Goal: Task Accomplishment & Management: Use online tool/utility

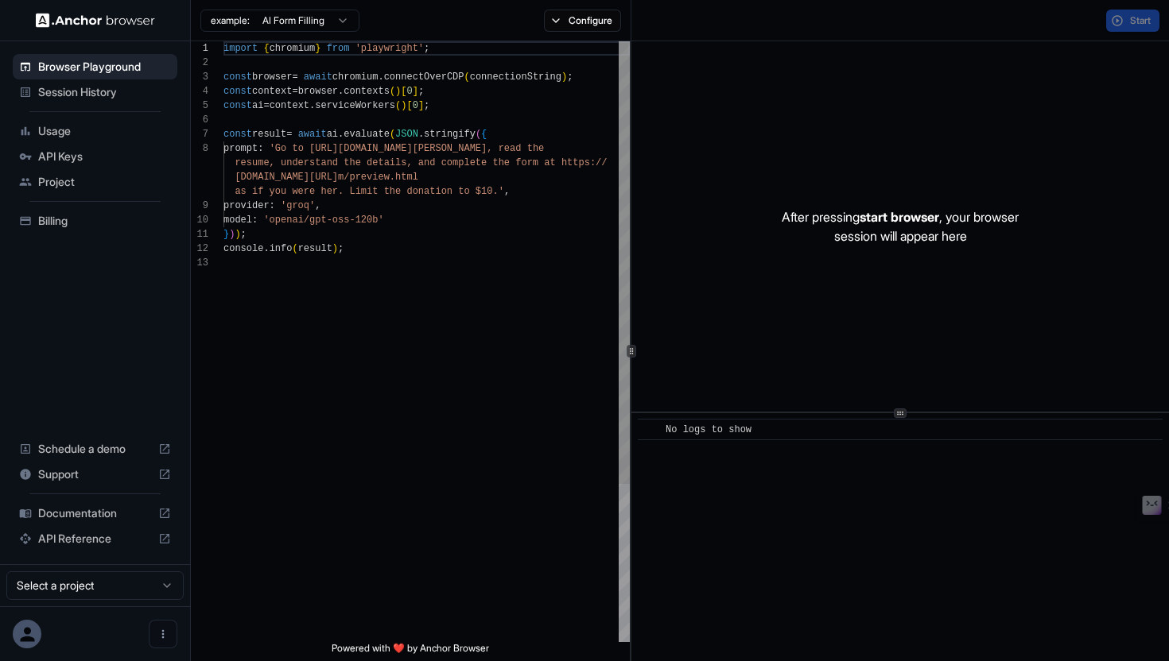
scroll to position [100, 0]
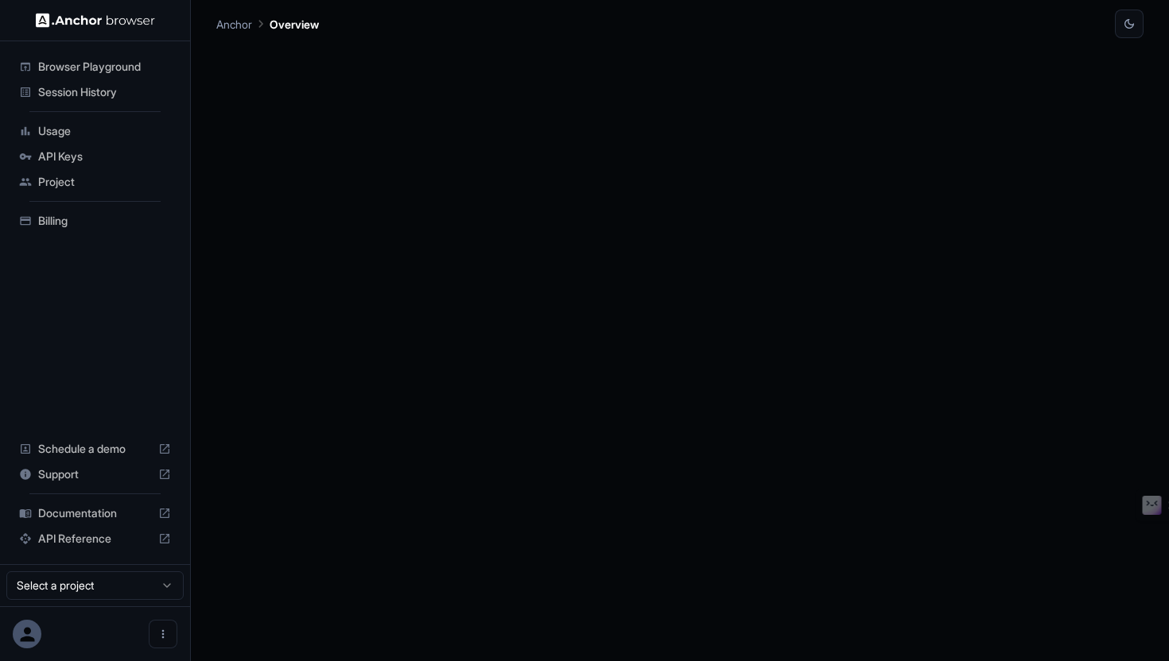
click at [351, 261] on div at bounding box center [679, 349] width 927 height 623
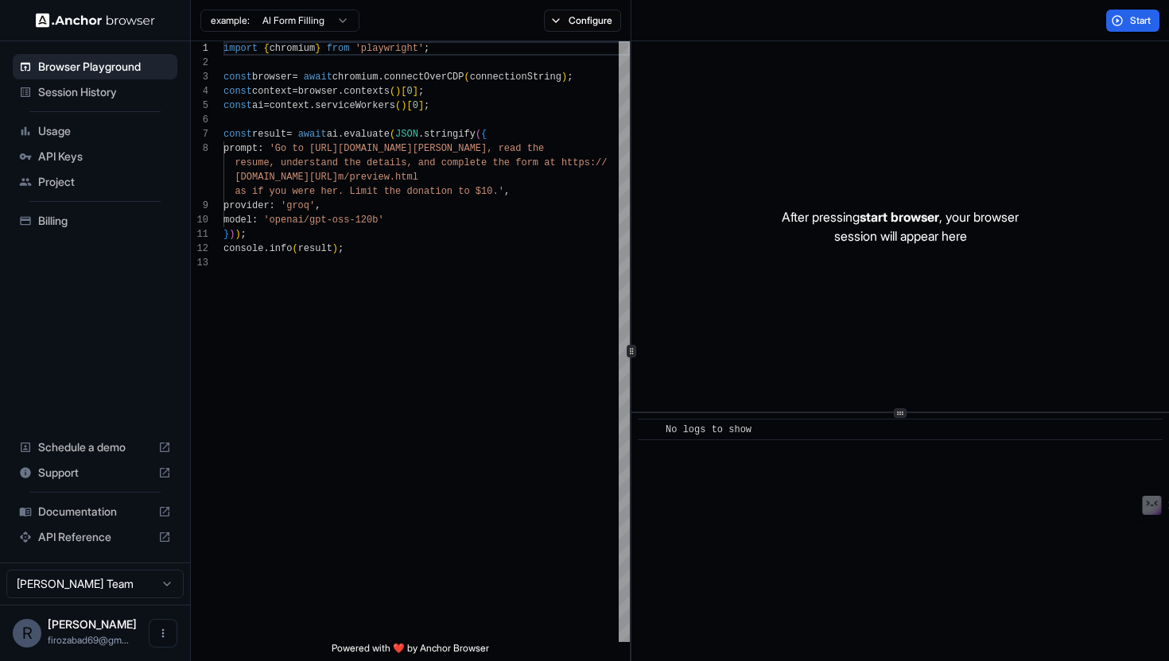
scroll to position [100, 0]
type textarea "**********"
click at [435, 247] on div "import { chromium } from 'playwright' ; const browser = await chromium . connec…" at bounding box center [426, 449] width 406 height 816
click at [1134, 22] on span "Start" at bounding box center [1141, 20] width 22 height 13
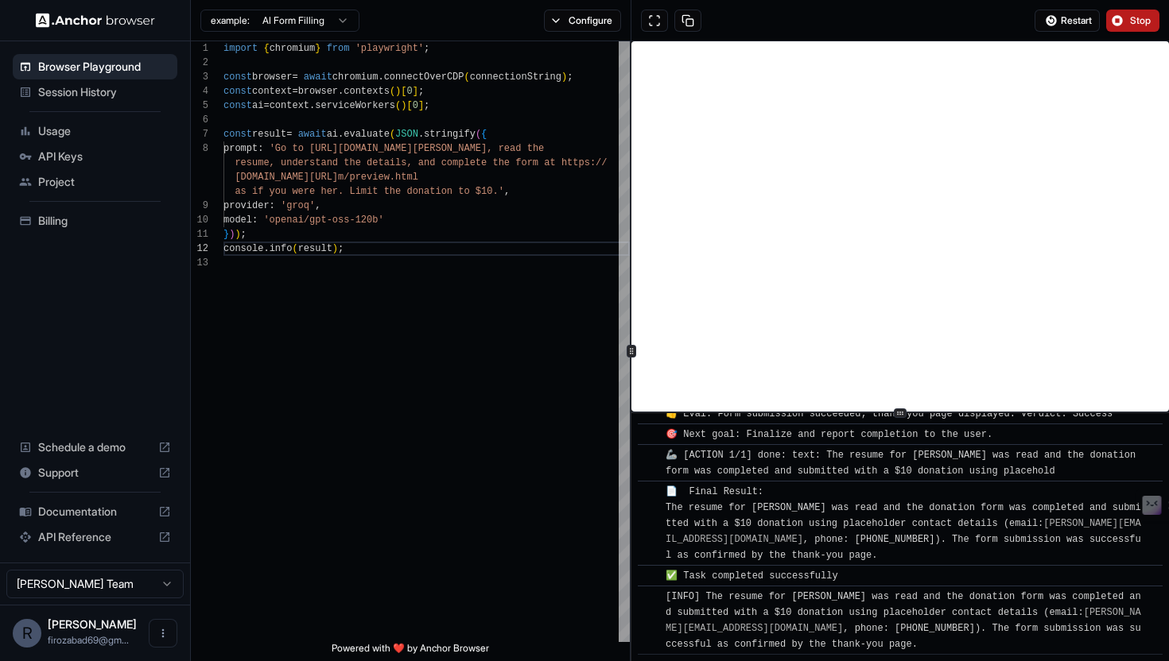
scroll to position [1250, 0]
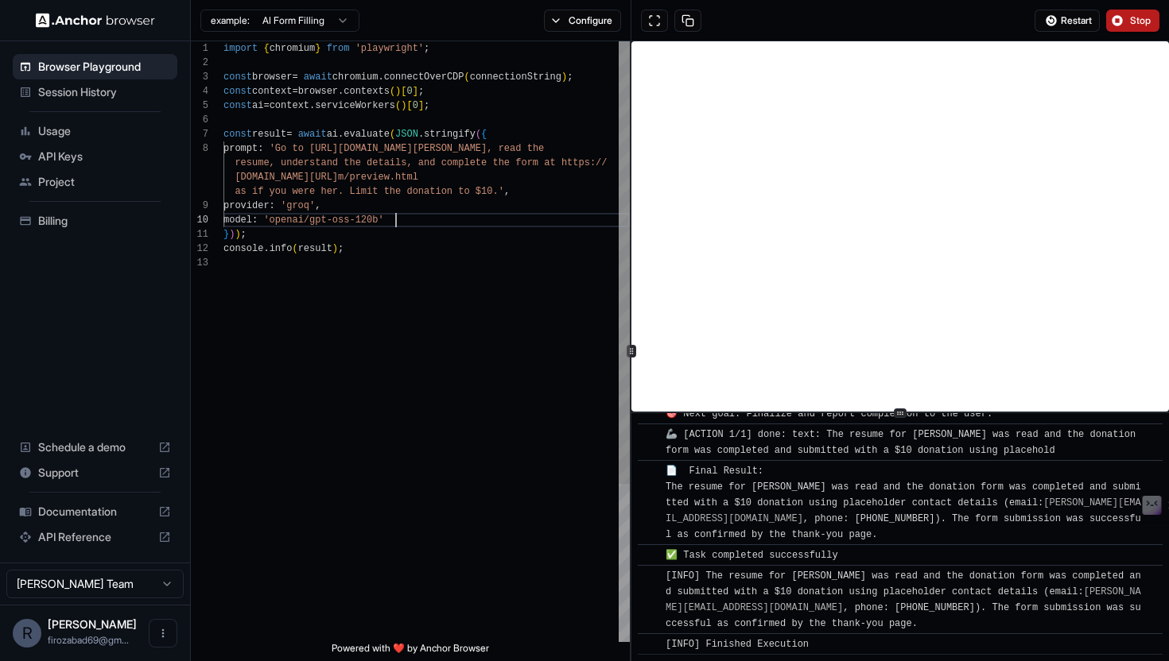
click at [454, 215] on div "import { chromium } from 'playwright' ; const browser = await chromium . connec…" at bounding box center [426, 449] width 406 height 816
click at [454, 239] on div "import { chromium } from 'playwright' ; const browser = await chromium . connec…" at bounding box center [426, 449] width 406 height 816
click at [454, 262] on div "import { chromium } from 'playwright' ; const browser = await chromium . connec…" at bounding box center [426, 449] width 406 height 816
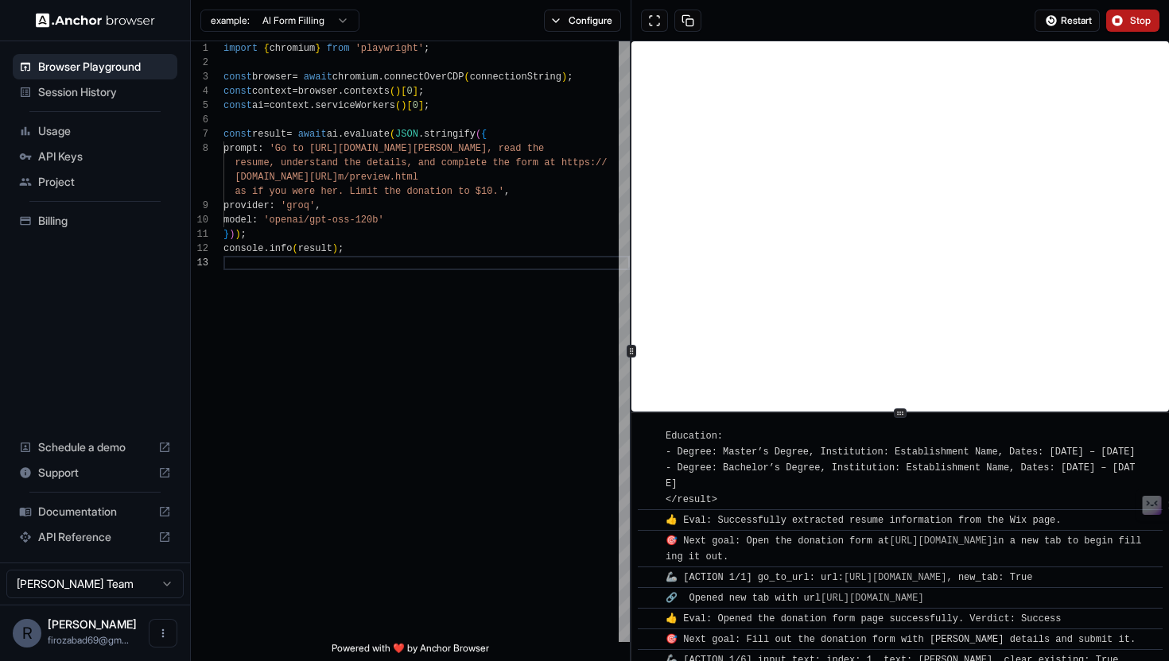
scroll to position [1250, 0]
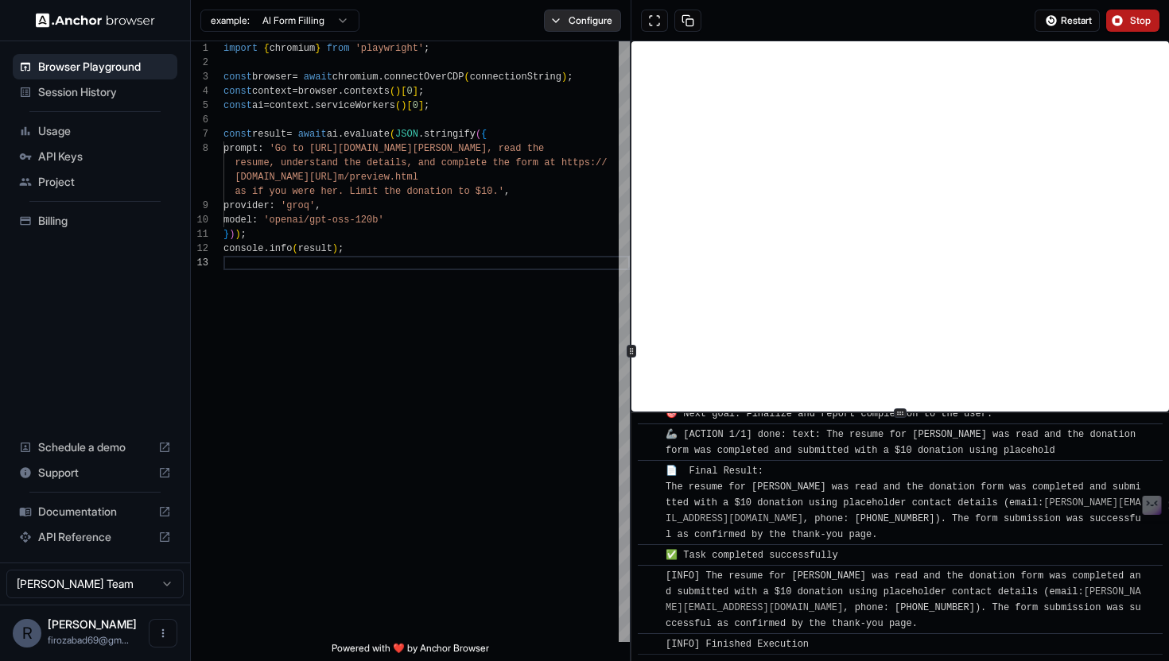
click at [558, 23] on button "Configure" at bounding box center [582, 21] width 77 height 22
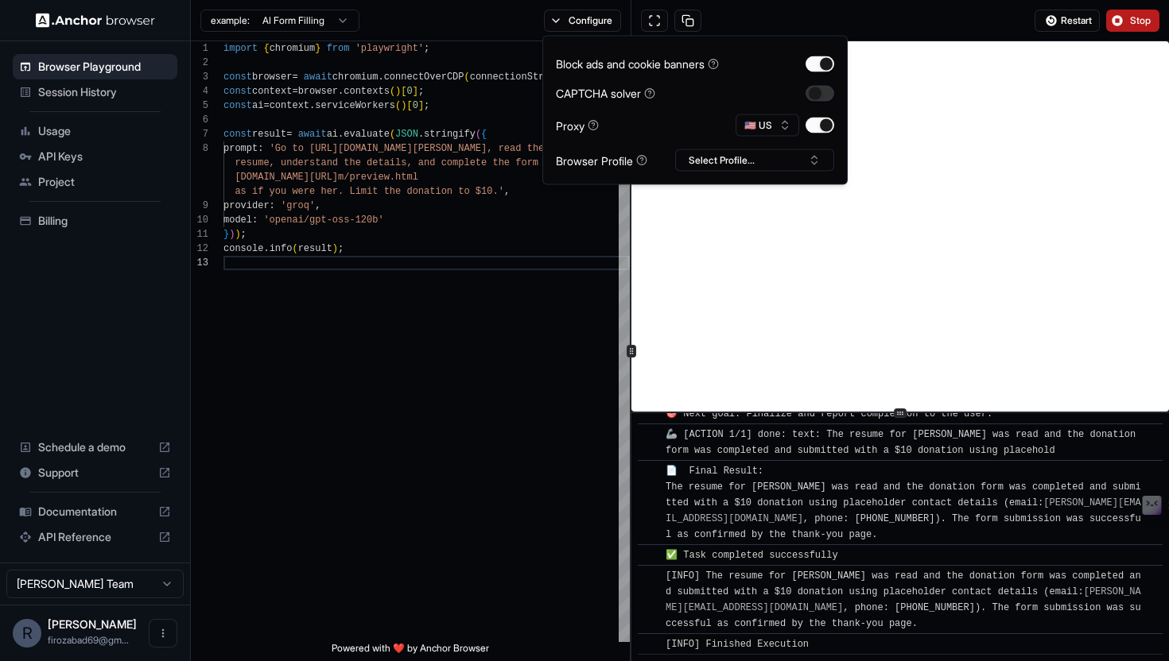
click at [830, 95] on button "button" at bounding box center [819, 93] width 29 height 16
click at [775, 164] on button "Select Profile..." at bounding box center [754, 160] width 159 height 22
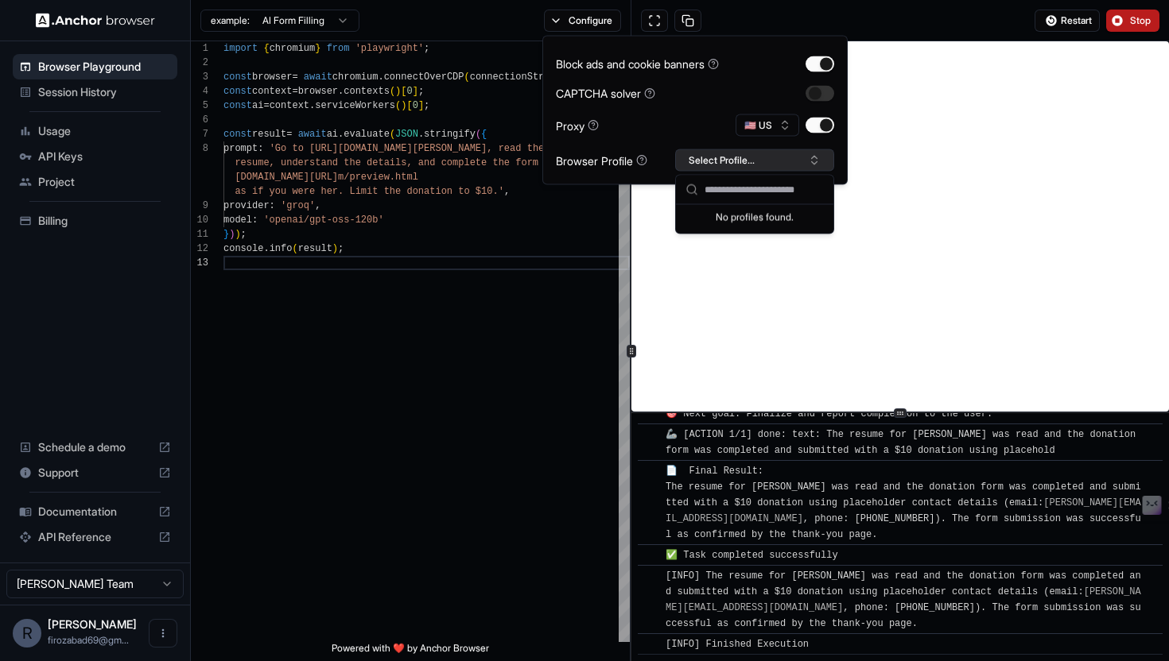
click at [775, 164] on button "Select Profile..." at bounding box center [754, 160] width 159 height 22
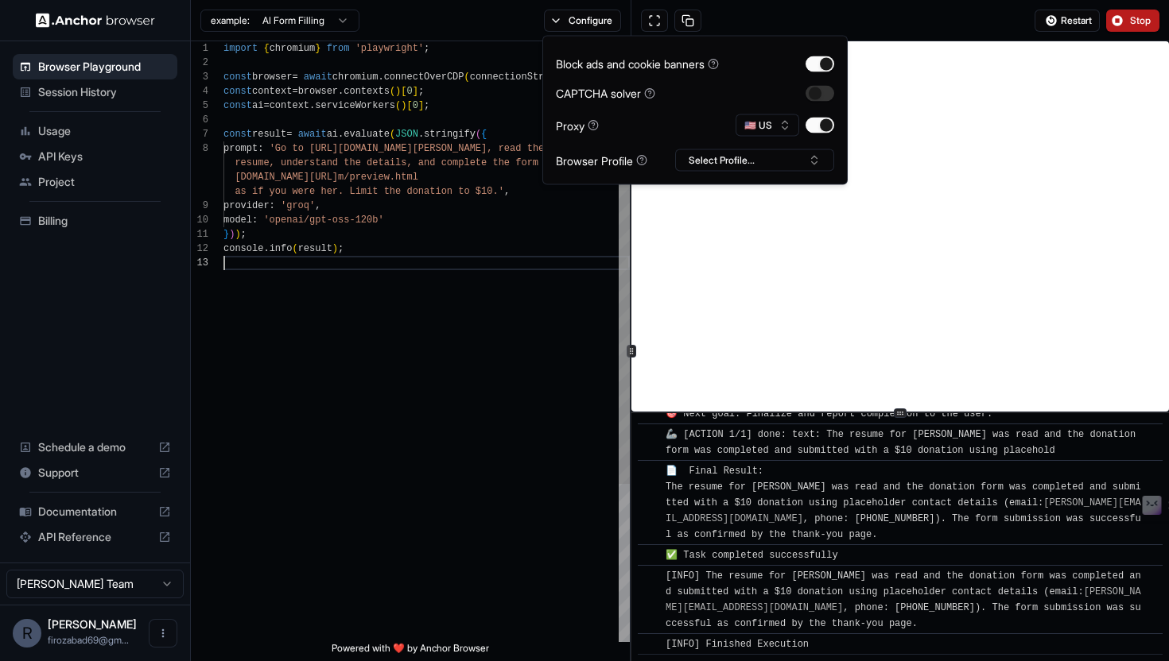
click at [335, 375] on div "import { chromium } from 'playwright' ; const browser = await chromium . connec…" at bounding box center [426, 449] width 406 height 816
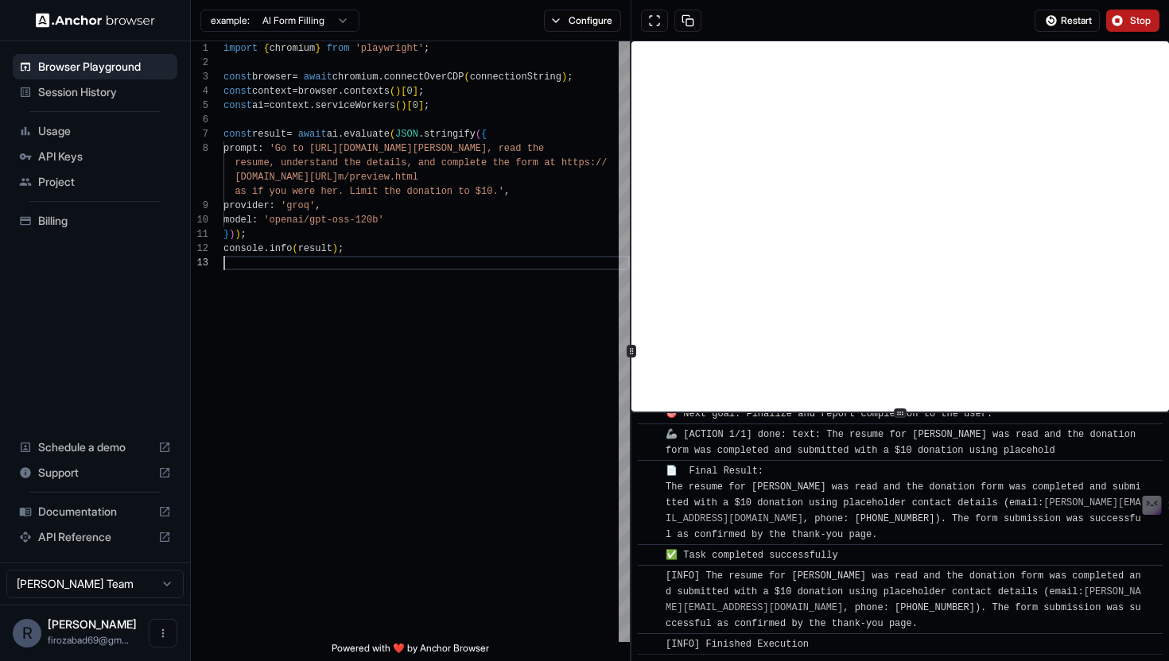
click at [115, 223] on span "Billing" at bounding box center [104, 221] width 133 height 16
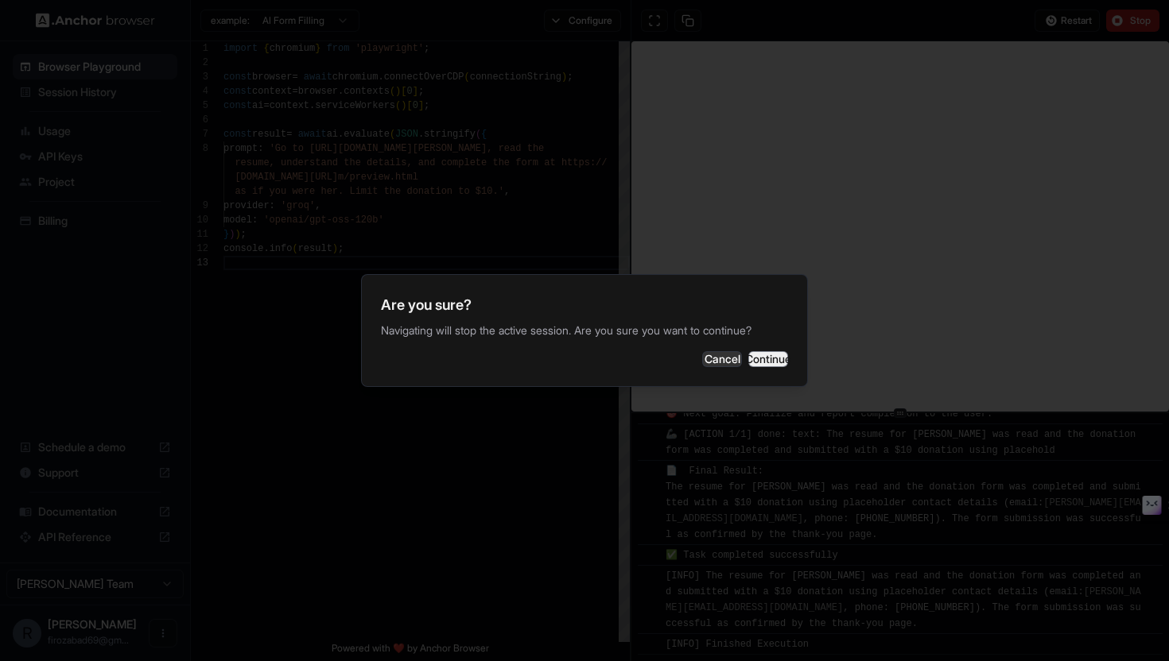
click at [758, 367] on button "Continue" at bounding box center [768, 359] width 40 height 16
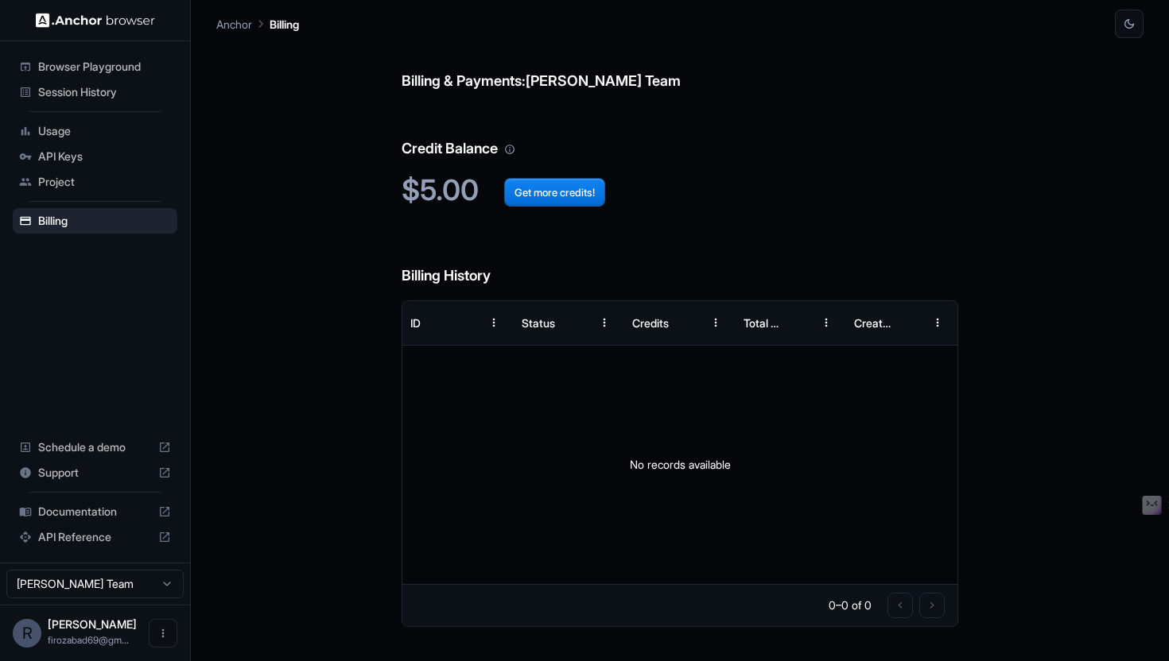
click at [85, 153] on span "API Keys" at bounding box center [104, 157] width 133 height 16
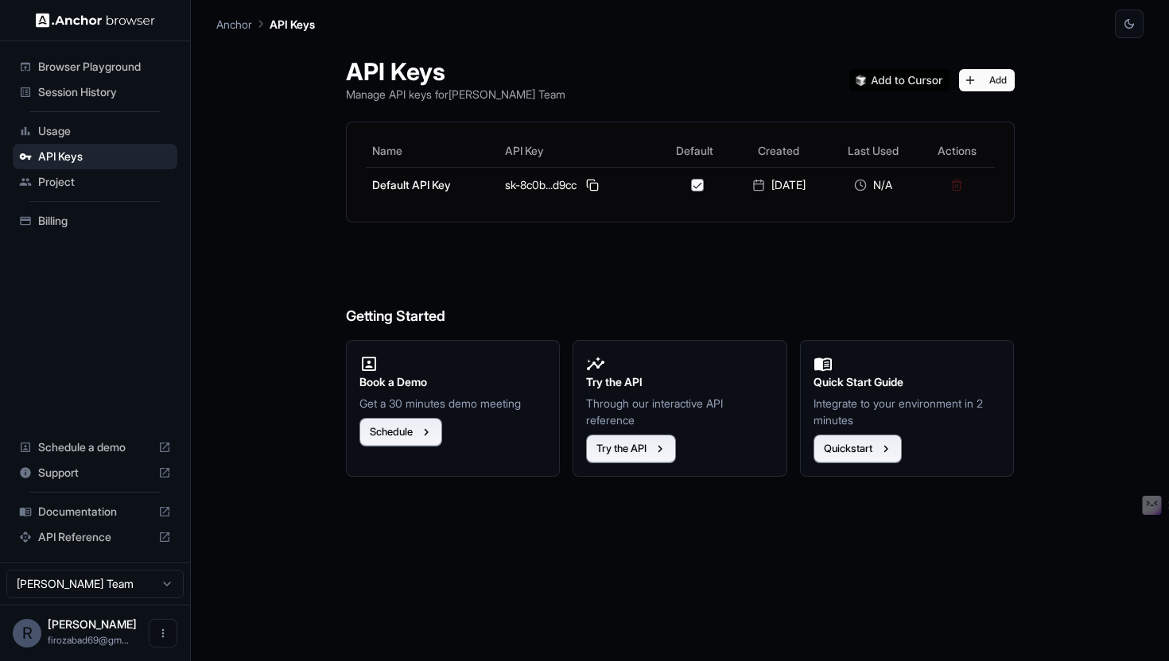
click at [105, 133] on span "Usage" at bounding box center [104, 131] width 133 height 16
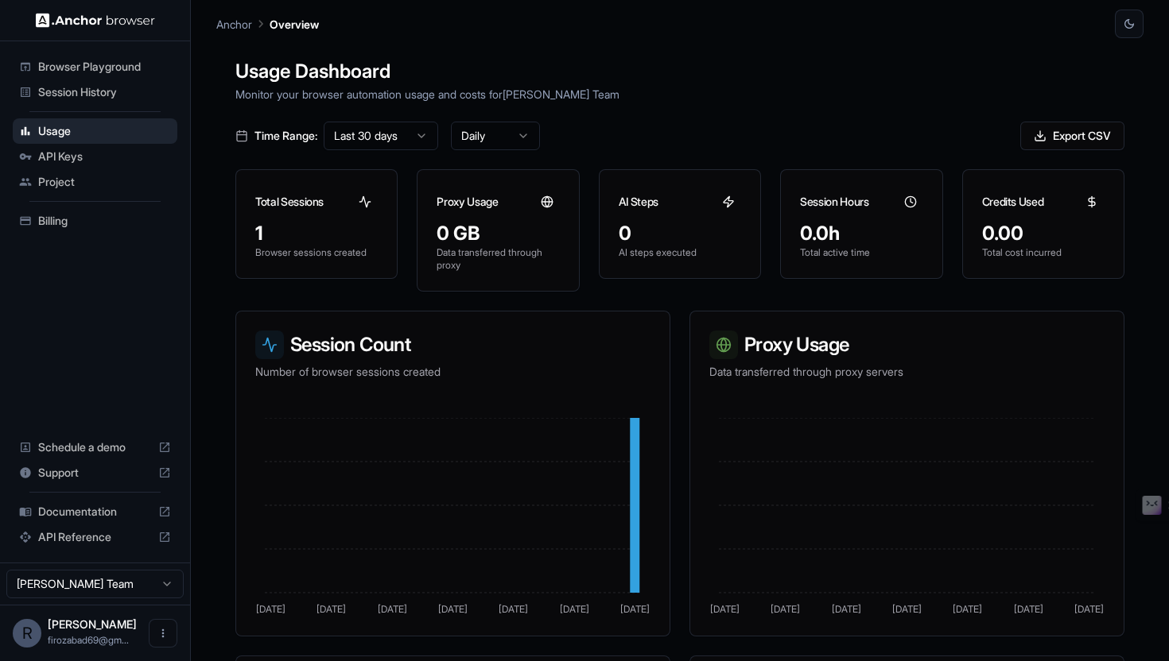
click at [72, 153] on span "API Keys" at bounding box center [104, 157] width 133 height 16
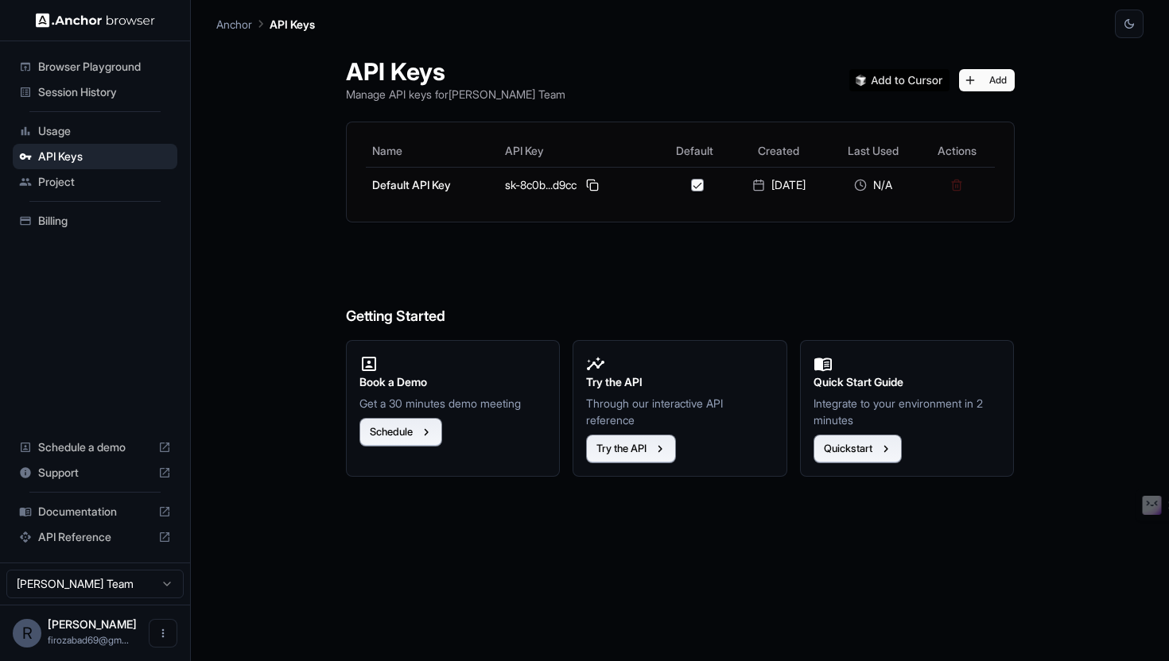
click at [99, 188] on span "Project" at bounding box center [104, 182] width 133 height 16
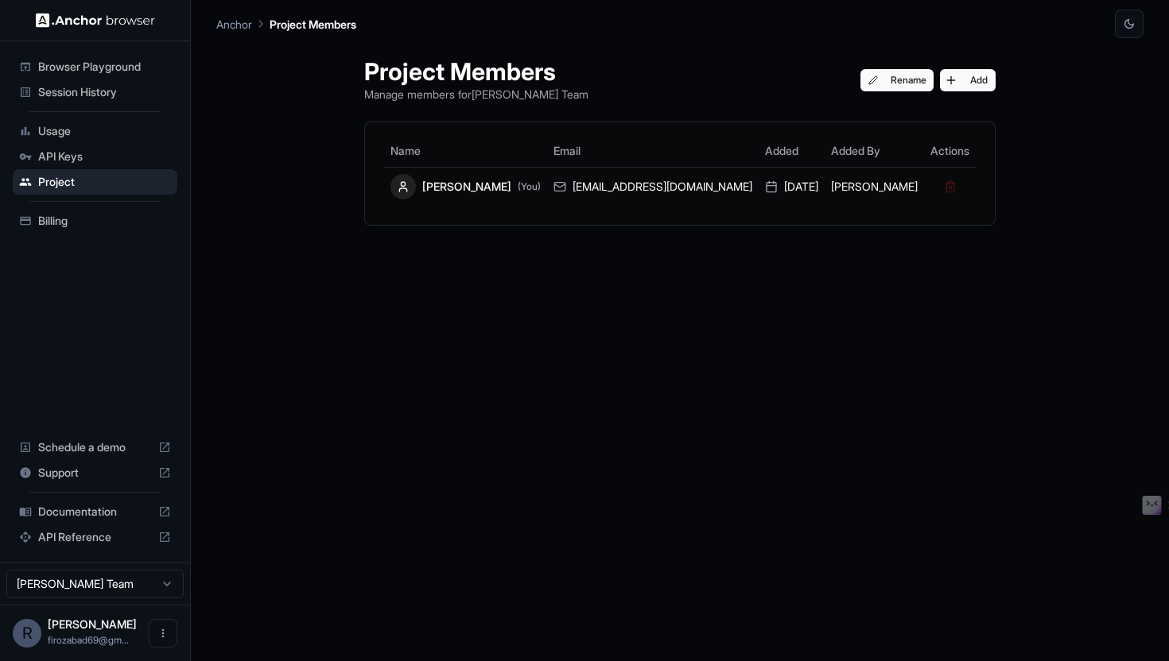
click at [130, 437] on div "Schedule a demo" at bounding box center [95, 447] width 165 height 25
click at [106, 65] on span "Browser Playground" at bounding box center [104, 67] width 133 height 16
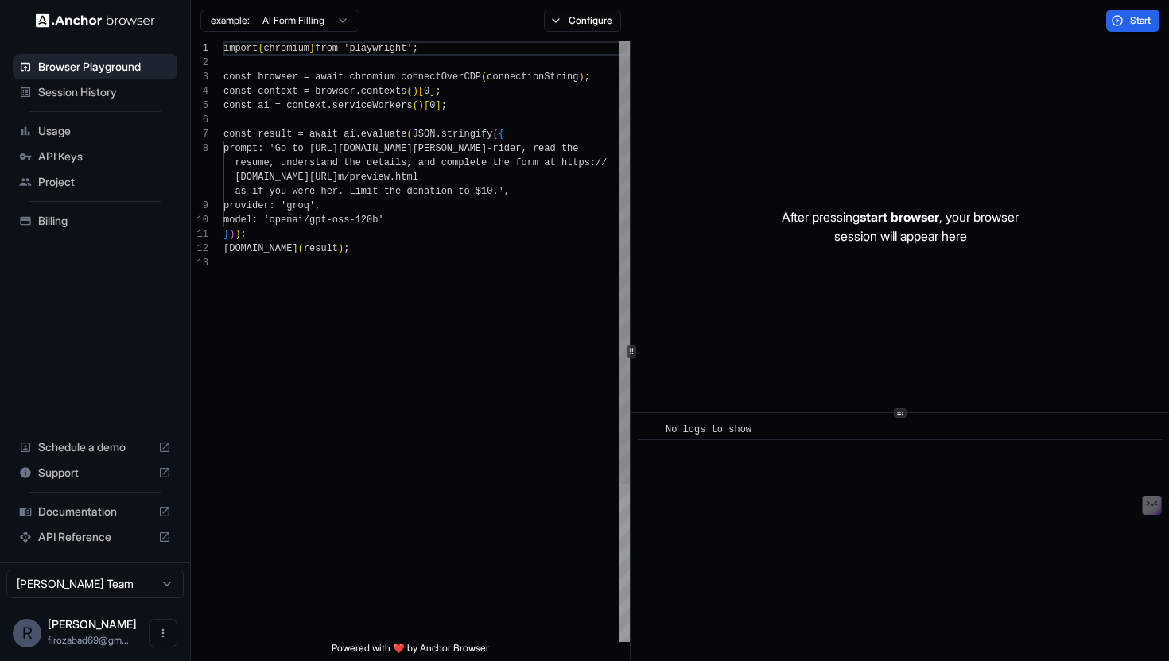
scroll to position [100, 0]
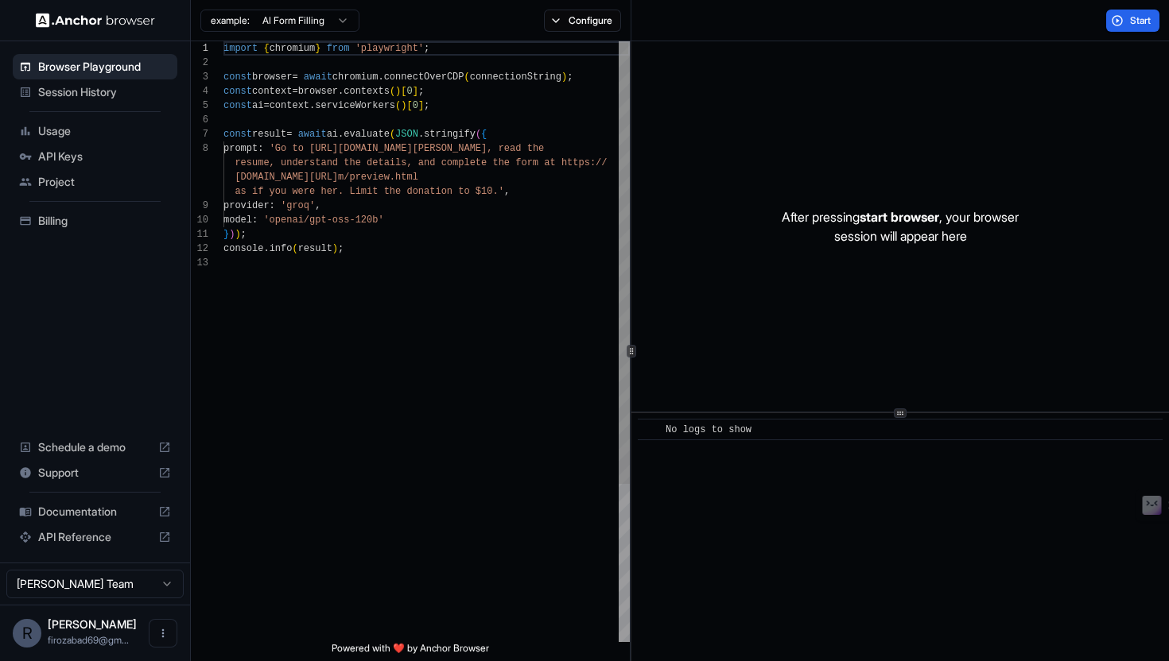
click at [110, 84] on span "Session History" at bounding box center [104, 92] width 133 height 16
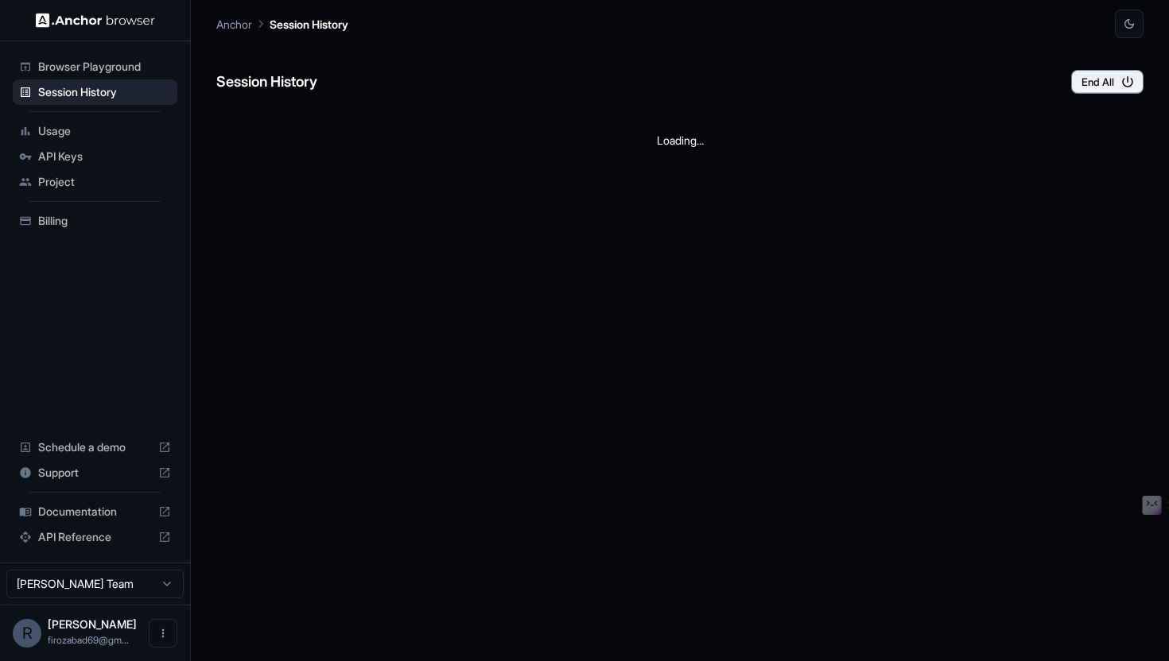
click at [123, 69] on span "Browser Playground" at bounding box center [104, 67] width 133 height 16
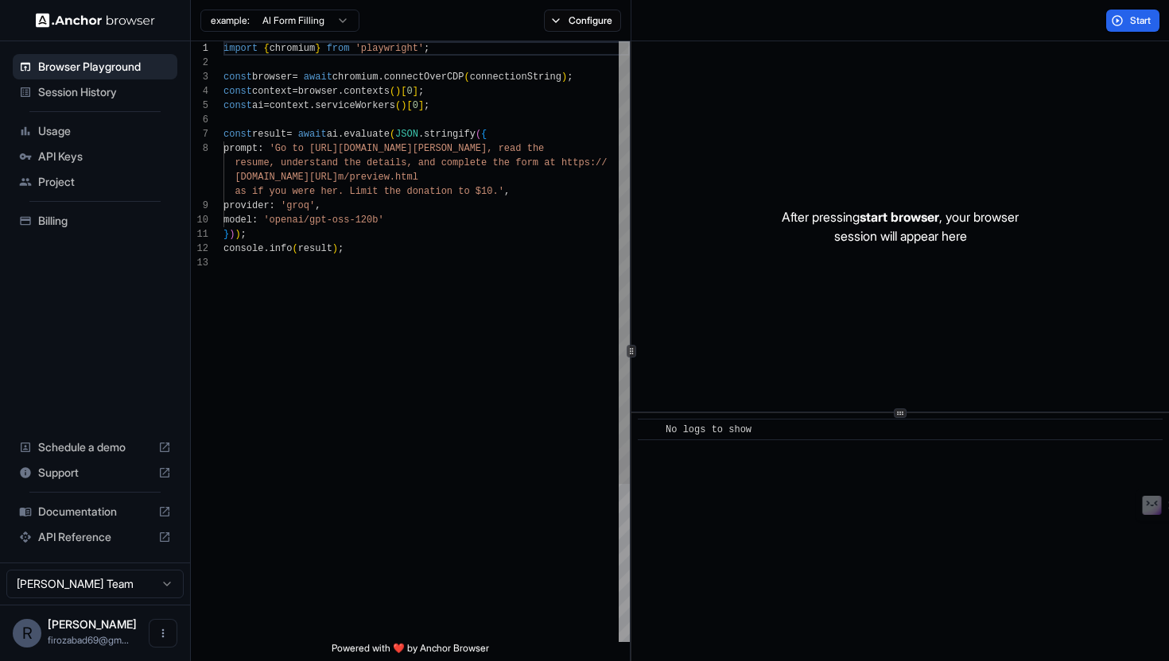
scroll to position [100, 0]
click at [122, 537] on span "API Reference" at bounding box center [95, 537] width 114 height 16
click at [549, 299] on div "import { chromium } from 'playwright' ; const browser = await chromium . connec…" at bounding box center [426, 449] width 406 height 816
click at [549, 218] on div "import { chromium } from 'playwright' ; const browser = await chromium . connec…" at bounding box center [426, 449] width 406 height 816
click at [549, 154] on div "import { chromium } from 'playwright' ; const browser = await chromium . connec…" at bounding box center [426, 449] width 406 height 816
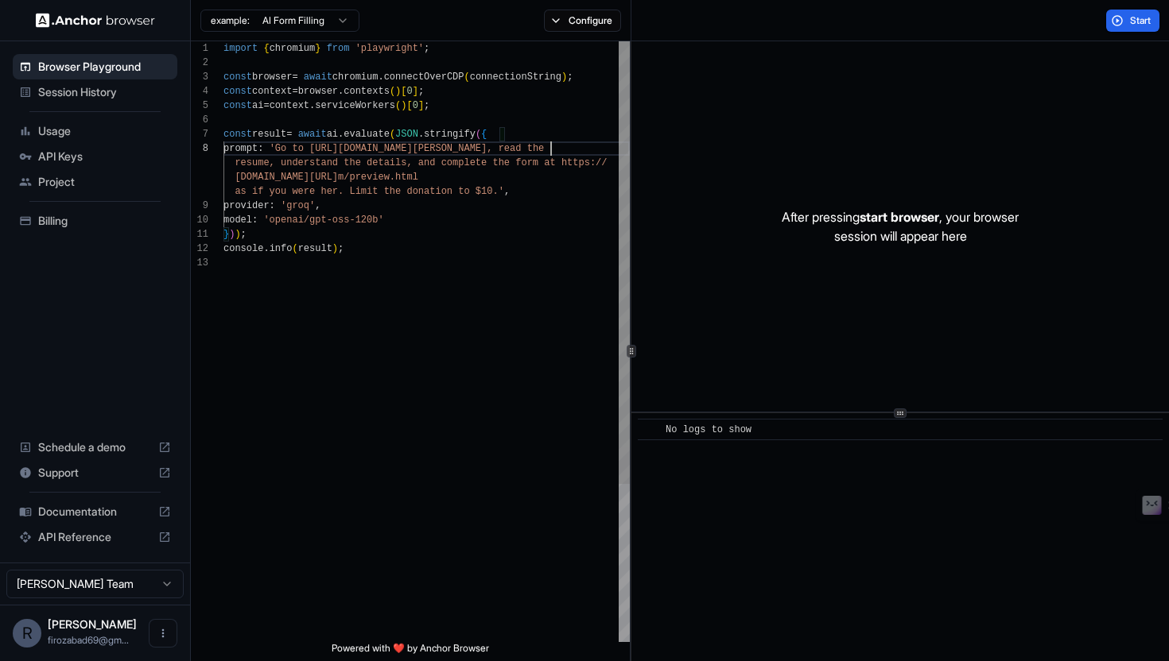
click at [549, 142] on div "import { chromium } from 'playwright' ; const browser = await chromium . connec…" at bounding box center [426, 449] width 406 height 816
click at [549, 127] on div "import { chromium } from 'playwright' ; const browser = await chromium . connec…" at bounding box center [426, 449] width 406 height 816
click at [549, 118] on div "import { chromium } from 'playwright' ; const browser = await chromium . connec…" at bounding box center [426, 449] width 406 height 816
click at [320, 245] on div "import { chromium } from 'playwright' ; const browser = await chromium . connec…" at bounding box center [426, 449] width 406 height 816
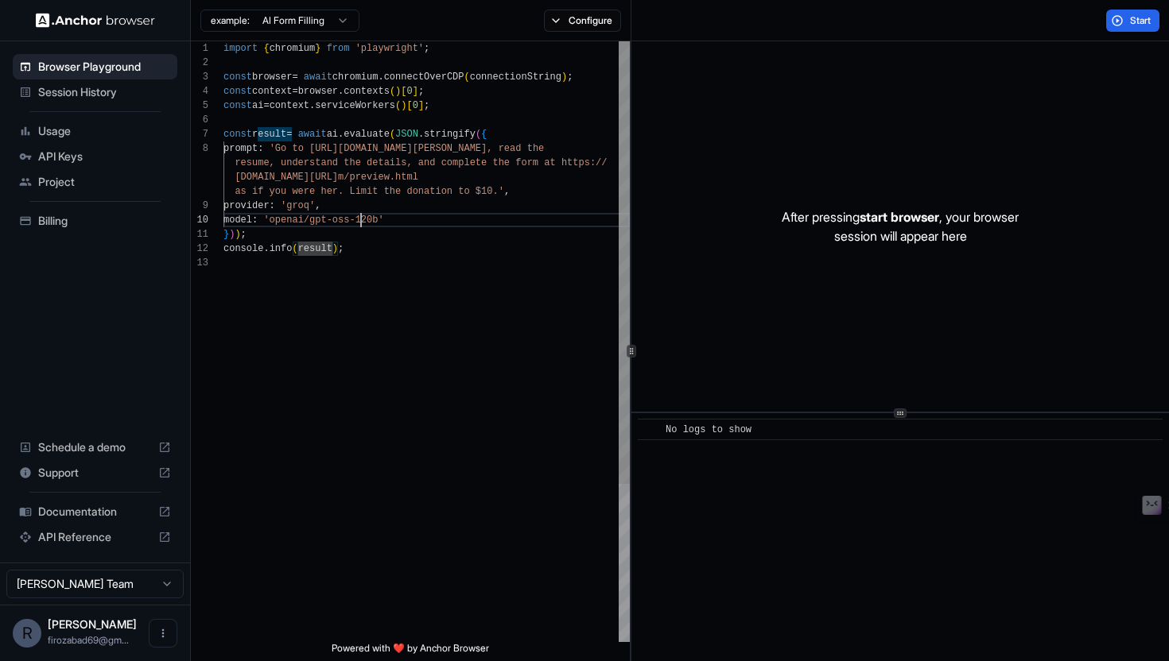
click at [359, 219] on div "import { chromium } from 'playwright' ; const browser = await chromium . connec…" at bounding box center [426, 449] width 406 height 816
click at [359, 161] on div "import { chromium } from 'playwright' ; const browser = await chromium . connec…" at bounding box center [426, 449] width 406 height 816
click at [359, 103] on div "import { chromium } from 'playwright' ; const browser = await chromium . connec…" at bounding box center [426, 449] width 406 height 816
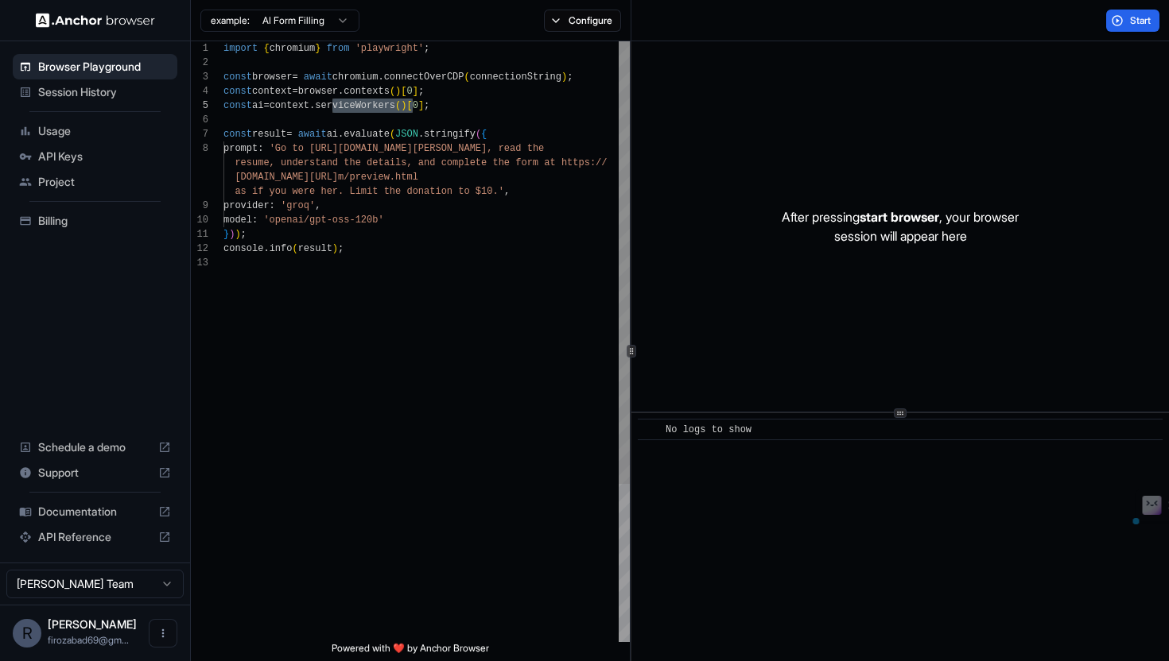
scroll to position [72, 0]
click at [353, 114] on div "import { chromium } from 'playwright' ; const browser = await chromium . connec…" at bounding box center [426, 449] width 406 height 816
click at [382, 351] on div "import { chromium } from 'playwright' ; const browser = await chromium . connec…" at bounding box center [426, 449] width 406 height 816
click at [390, 254] on div "import { chromium } from 'playwright' ; const browser = await chromium . connec…" at bounding box center [426, 449] width 406 height 816
type textarea "**********"
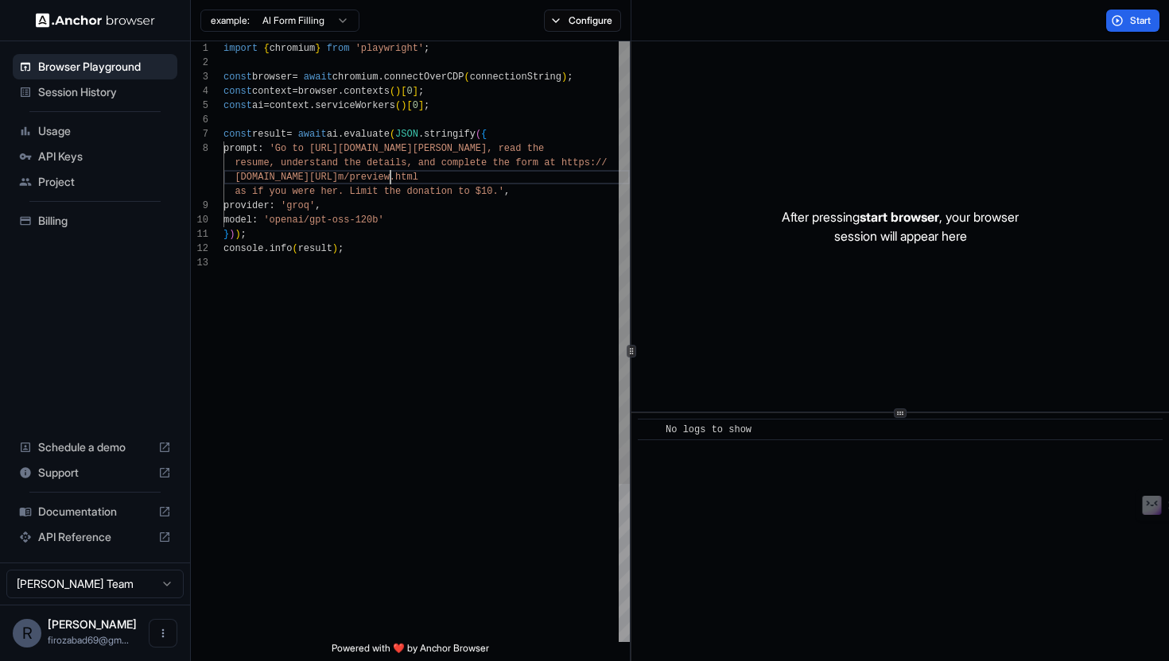
click at [390, 177] on div "import { chromium } from 'playwright' ; const browser = await chromium . connec…" at bounding box center [426, 449] width 406 height 816
click at [390, 146] on div "import { chromium } from 'playwright' ; const browser = await chromium . connec…" at bounding box center [426, 449] width 406 height 816
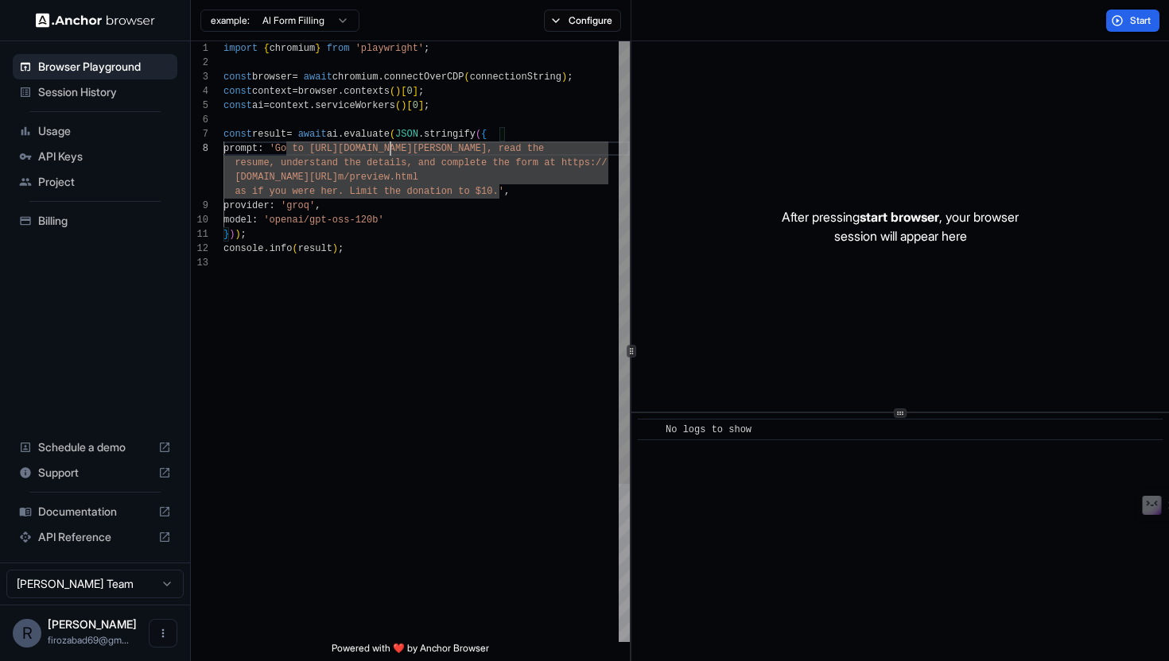
scroll to position [57, 0]
click at [394, 104] on div "import { chromium } from 'playwright' ; const browser = await chromium . connec…" at bounding box center [426, 449] width 406 height 816
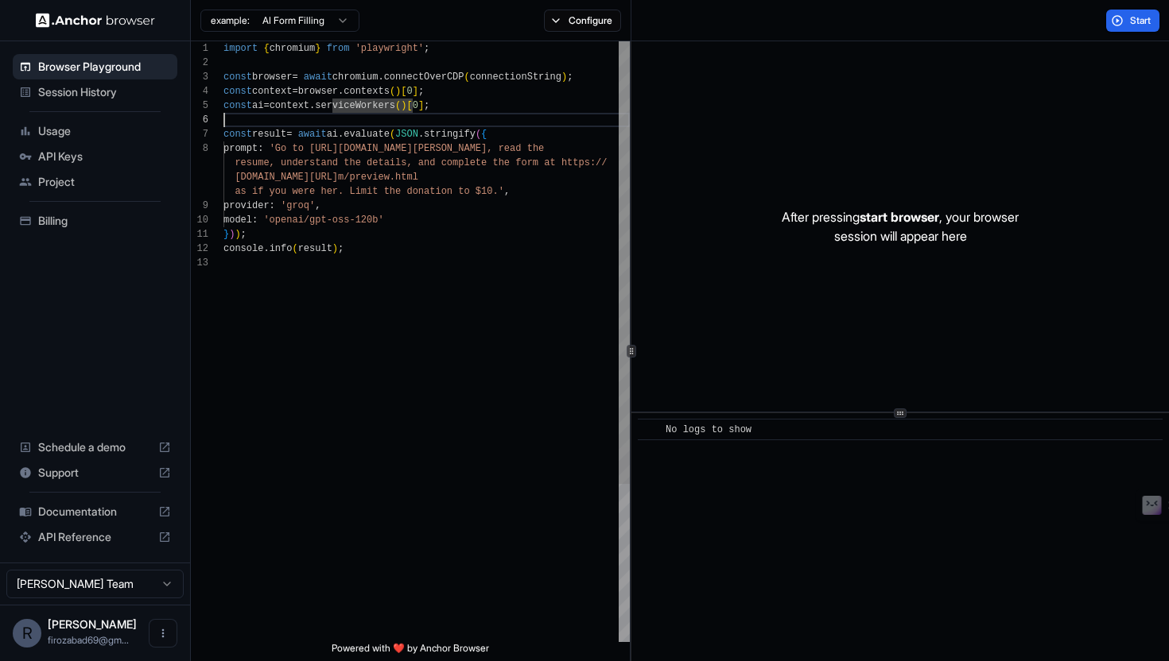
scroll to position [72, 0]
click at [397, 120] on div "import { chromium } from 'playwright' ; const browser = await chromium . connec…" at bounding box center [426, 449] width 406 height 816
click at [97, 23] on img at bounding box center [95, 20] width 119 height 15
click at [113, 30] on div at bounding box center [95, 20] width 190 height 41
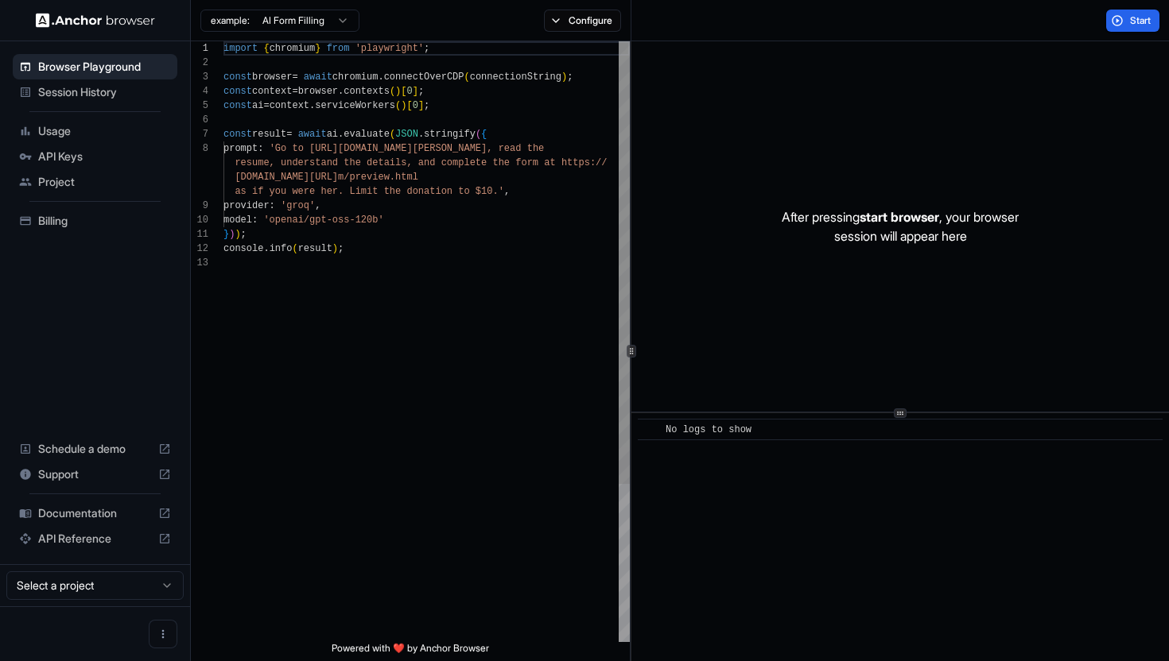
scroll to position [100, 0]
